Goal: Information Seeking & Learning: Learn about a topic

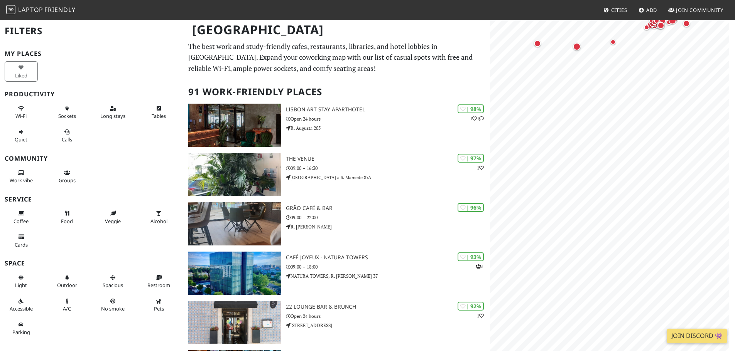
click at [56, 10] on span "Friendly" at bounding box center [59, 9] width 31 height 8
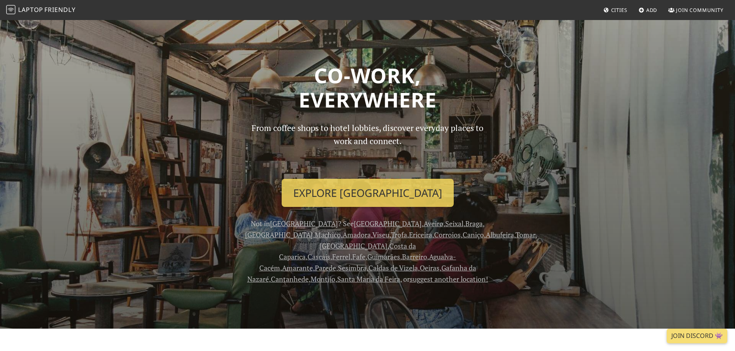
click at [445, 224] on link "Seixal" at bounding box center [454, 223] width 18 height 9
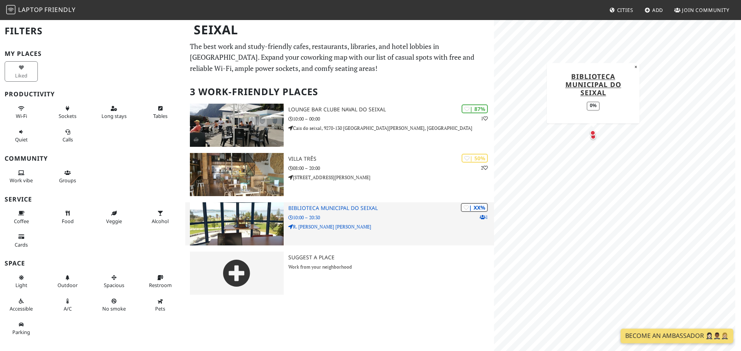
click at [252, 218] on img at bounding box center [237, 224] width 94 height 43
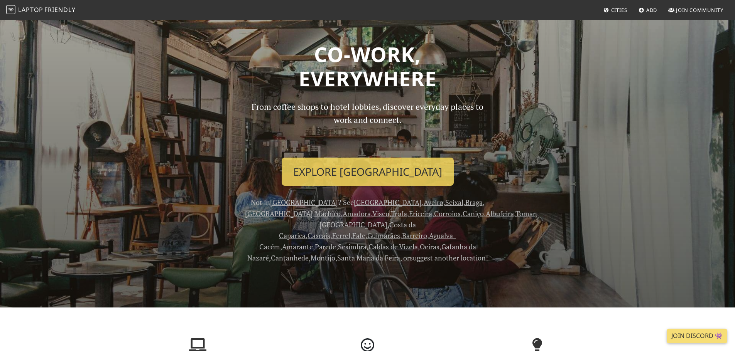
scroll to position [39, 0]
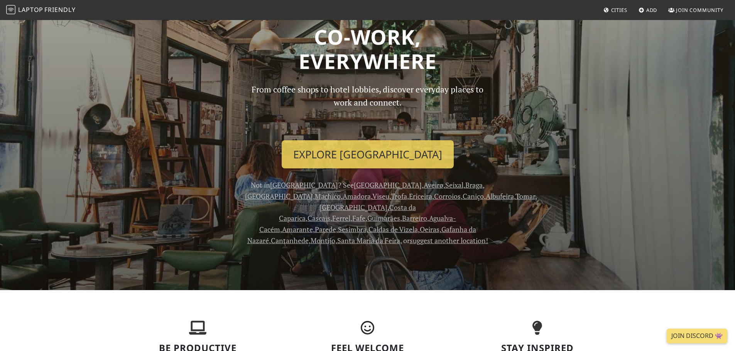
click at [416, 203] on link "Costa da Caparica" at bounding box center [347, 213] width 137 height 20
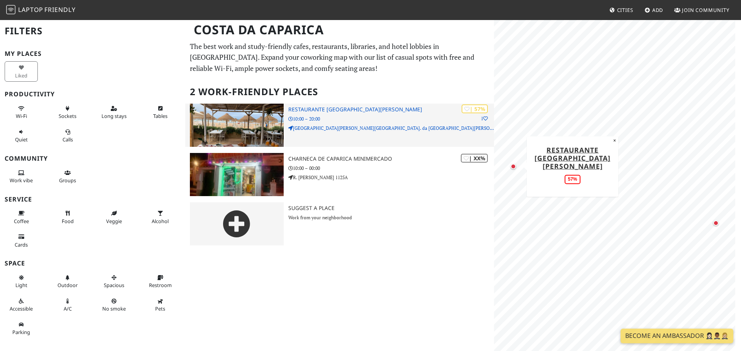
click at [392, 121] on p "10:00 – 20:00" at bounding box center [391, 118] width 206 height 7
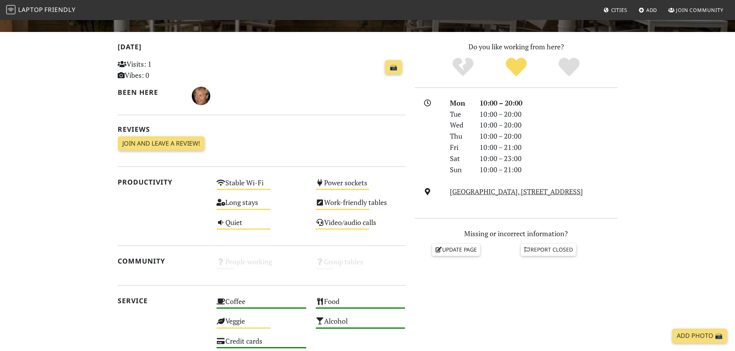
scroll to position [154, 0]
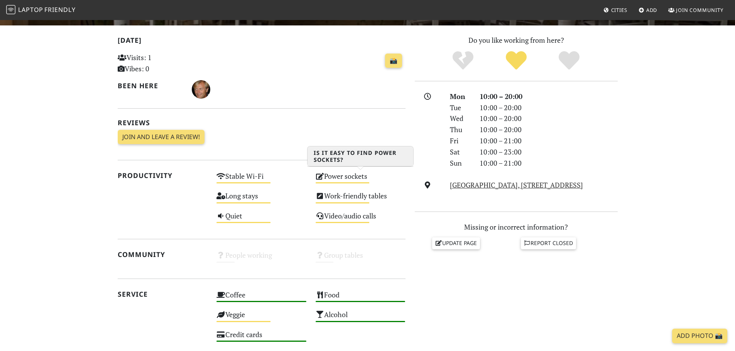
click at [362, 179] on div "Power sockets Medium" at bounding box center [360, 180] width 99 height 20
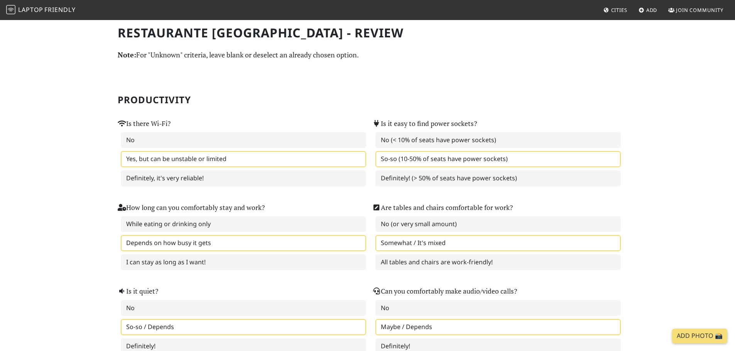
click at [488, 104] on h2 "Productivity" at bounding box center [368, 100] width 500 height 11
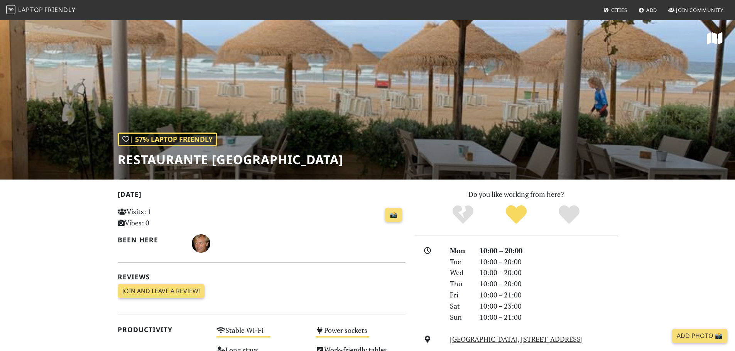
click at [333, 109] on div "| 57% Laptop Friendly Restaurante [GEOGRAPHIC_DATA]" at bounding box center [367, 99] width 735 height 160
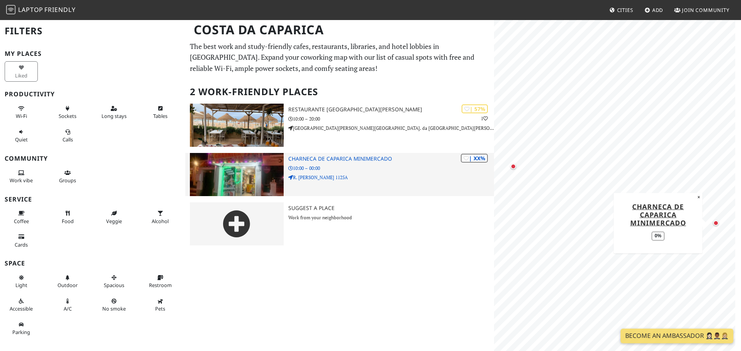
click at [374, 170] on p "10:00 – 00:00" at bounding box center [391, 168] width 206 height 7
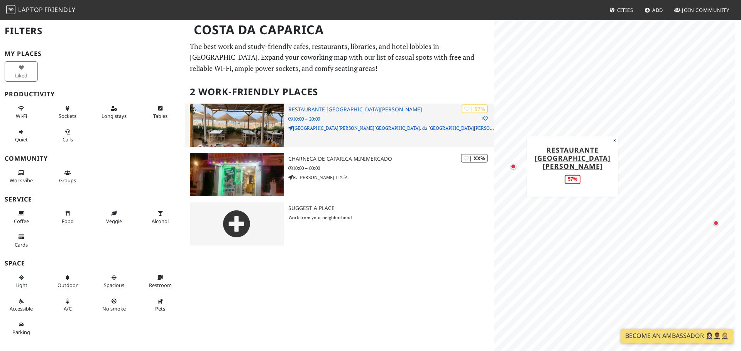
click at [385, 116] on p "10:00 – 20:00" at bounding box center [391, 118] width 206 height 7
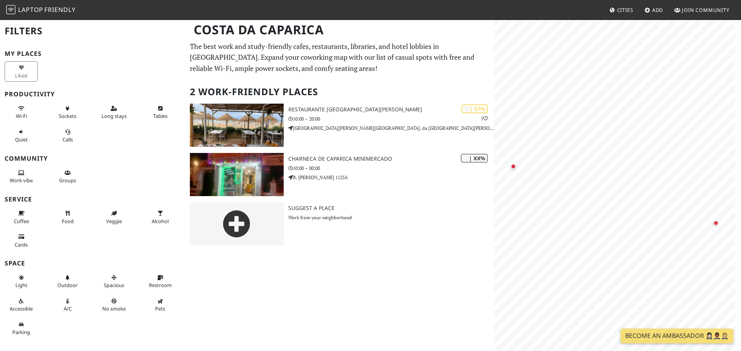
click at [21, 72] on div "Liked" at bounding box center [23, 72] width 46 height 24
click at [59, 110] on button "Sockets" at bounding box center [67, 112] width 33 height 20
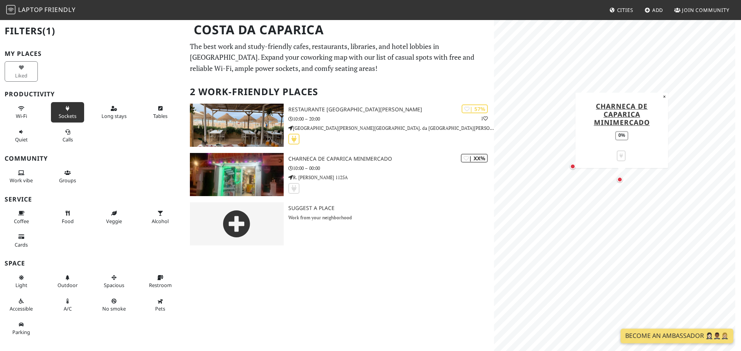
click at [65, 7] on span "Friendly" at bounding box center [59, 9] width 31 height 8
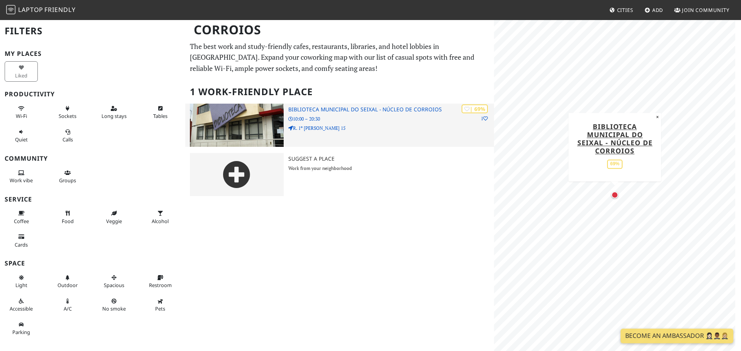
click at [393, 123] on div "| 69% 1 Biblioteca Municipal do Seixal - Núcleo de Corroios 10:00 – 20:30 R. 1º…" at bounding box center [391, 125] width 206 height 43
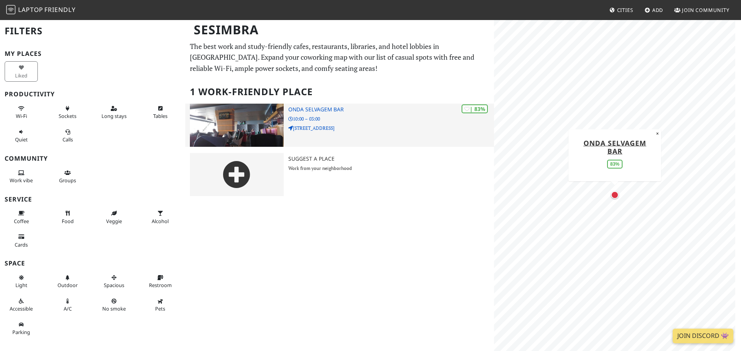
click at [262, 121] on img at bounding box center [237, 125] width 94 height 43
